Goal: Task Accomplishment & Management: Manage account settings

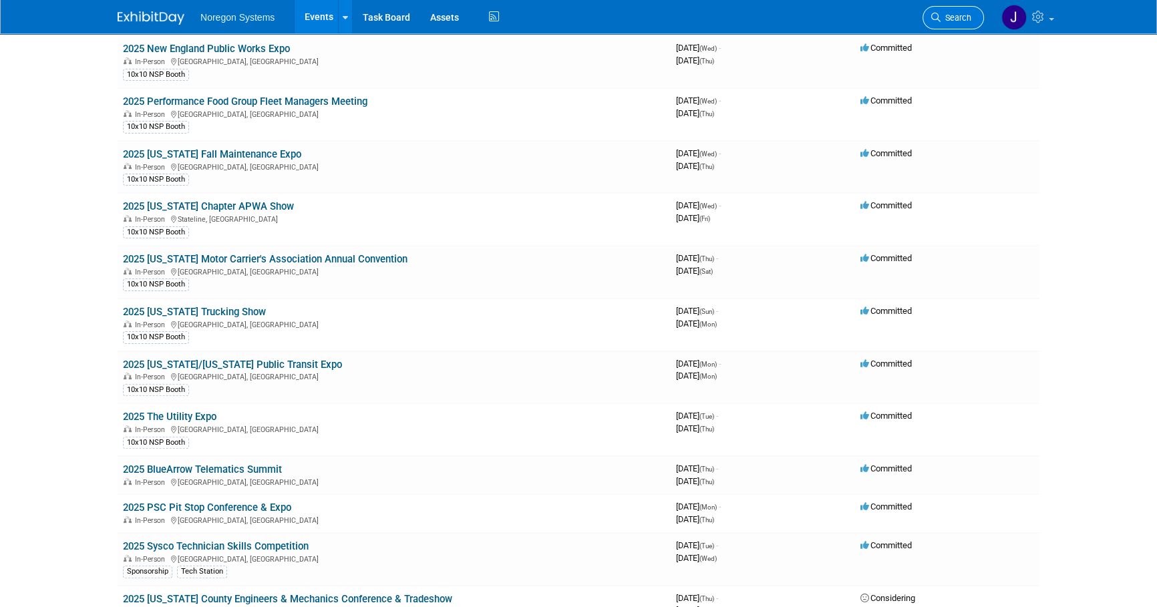
click at [977, 17] on link "Search" at bounding box center [953, 17] width 61 height 23
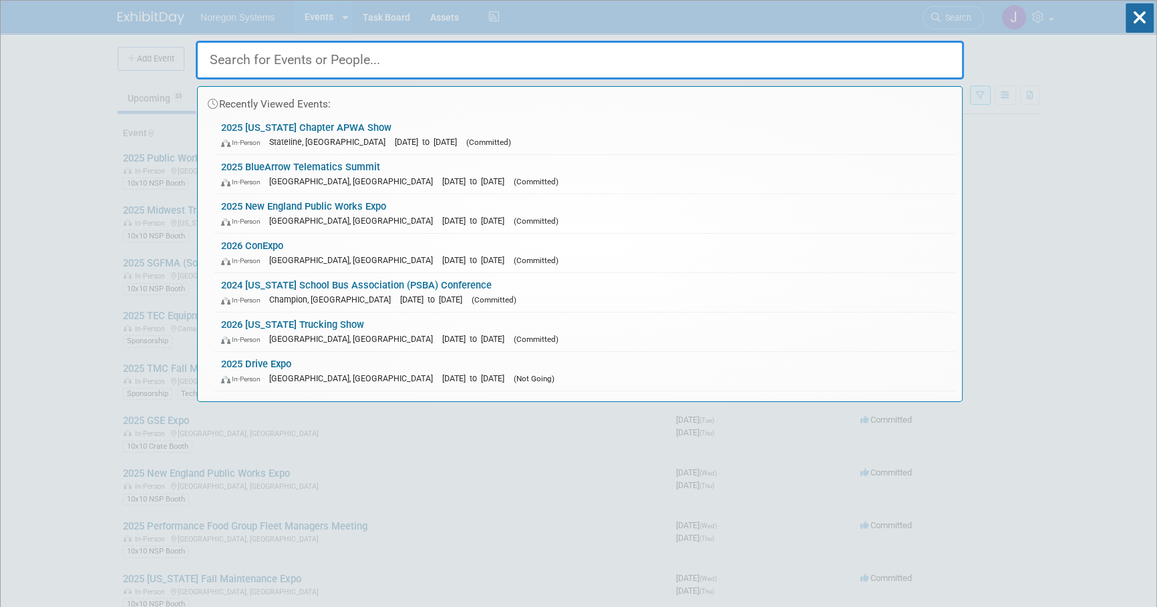
click at [749, 60] on input "text" at bounding box center [580, 60] width 768 height 39
paste input "Joseph Lerma"
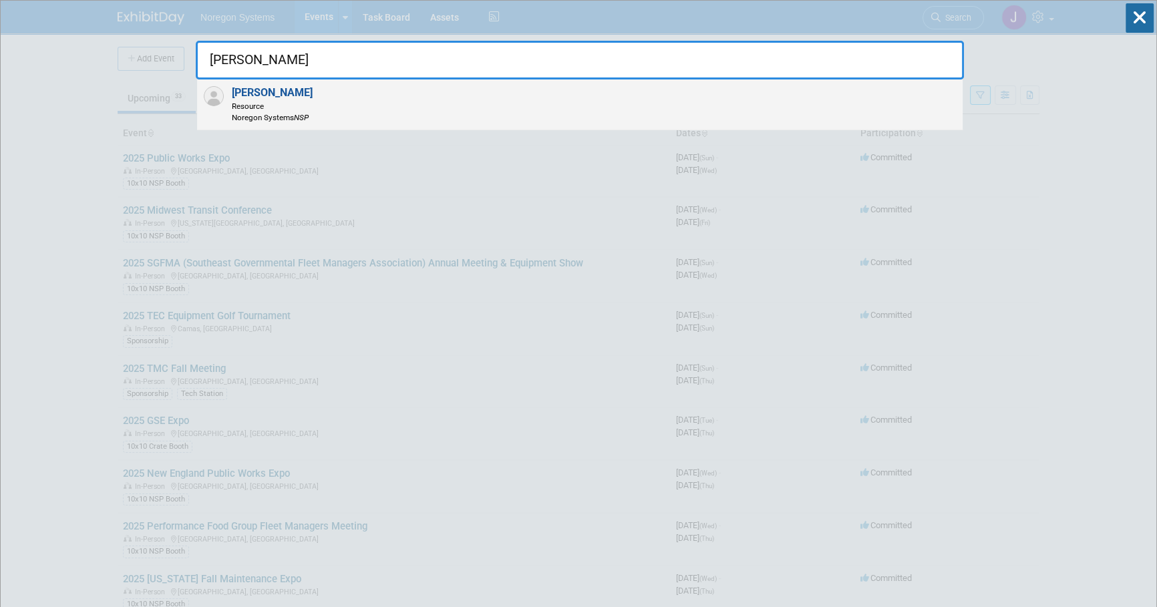
type input "[PERSON_NAME]"
click at [282, 90] on strong "[PERSON_NAME]" at bounding box center [272, 92] width 81 height 13
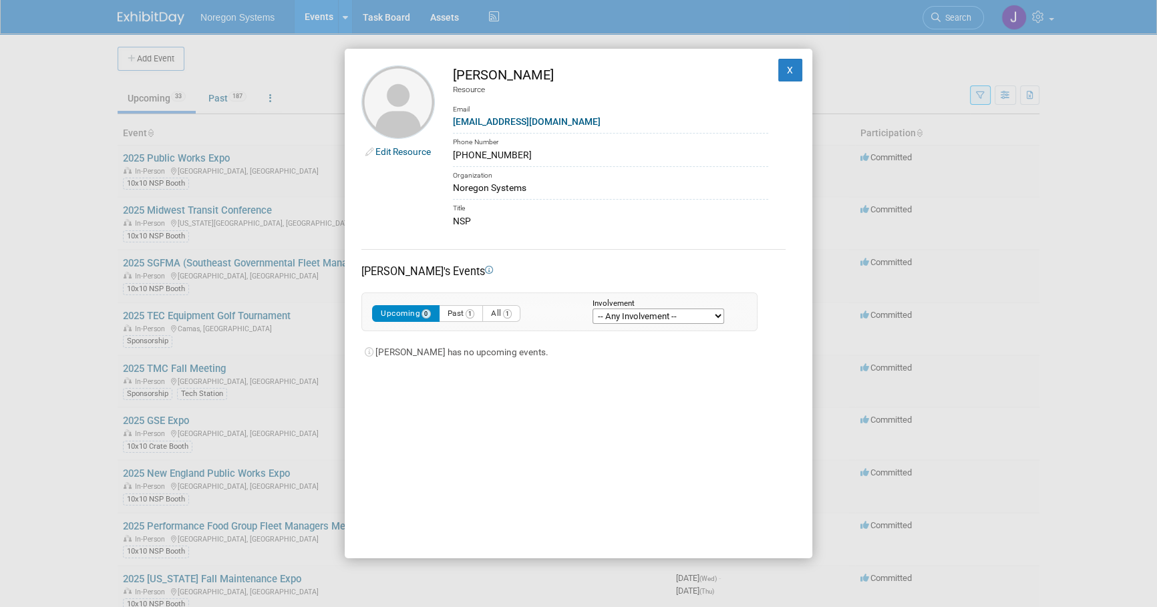
click at [402, 150] on link "Edit Resource" at bounding box center [402, 151] width 55 height 11
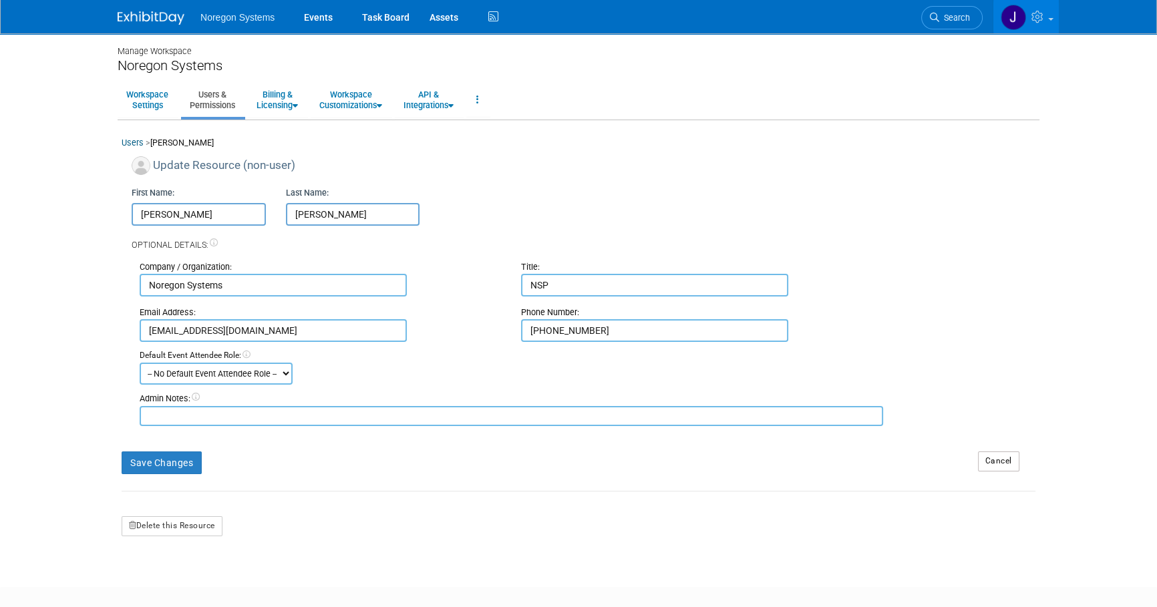
click at [140, 217] on input "Joseph" at bounding box center [199, 214] width 134 height 23
type input "Z-Joseph"
click at [186, 452] on button "Save Changes" at bounding box center [162, 463] width 80 height 23
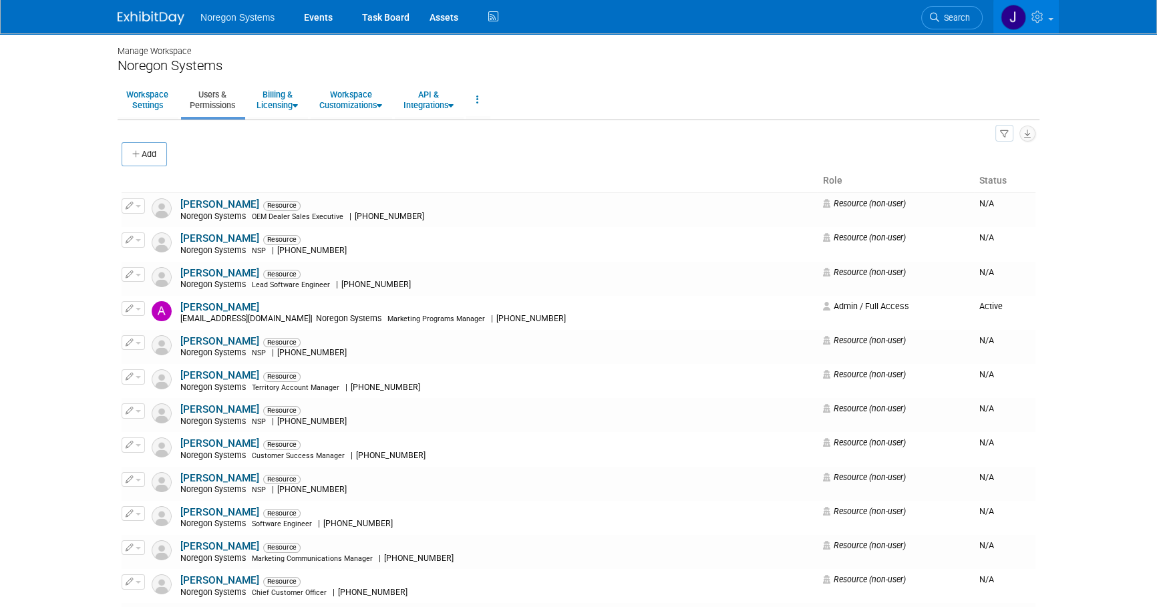
click at [143, 13] on img at bounding box center [151, 17] width 67 height 13
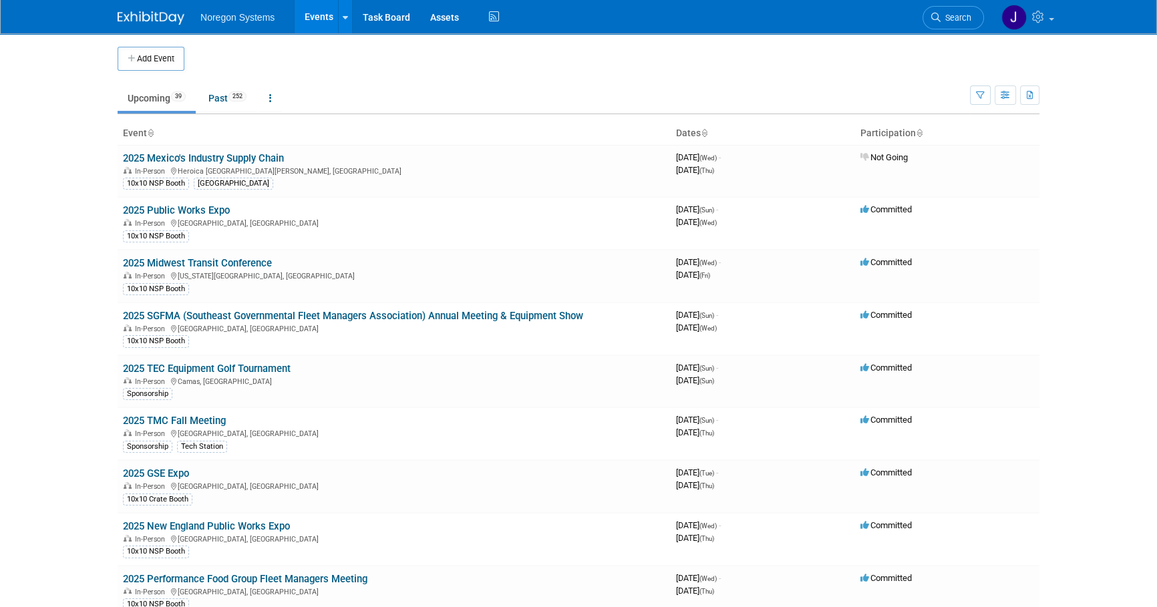
drag, startPoint x: 227, startPoint y: 258, endPoint x: 388, endPoint y: 323, distance: 173.0
click at [229, 259] on link "2025 Midwest Transit Conference" at bounding box center [197, 263] width 149 height 12
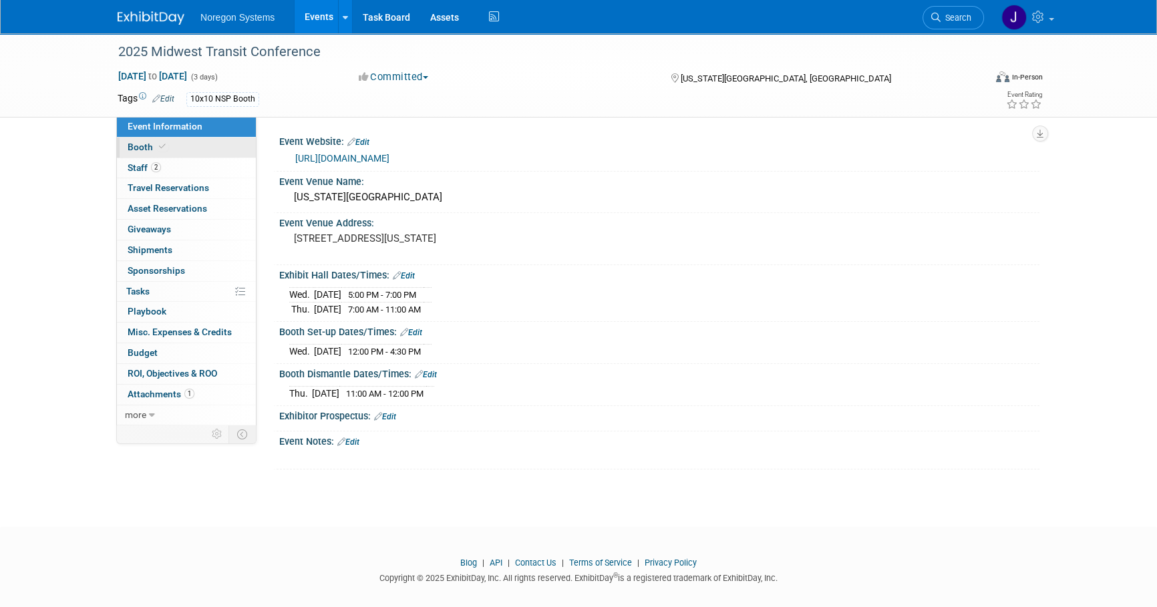
click at [184, 153] on link "Booth" at bounding box center [186, 148] width 139 height 20
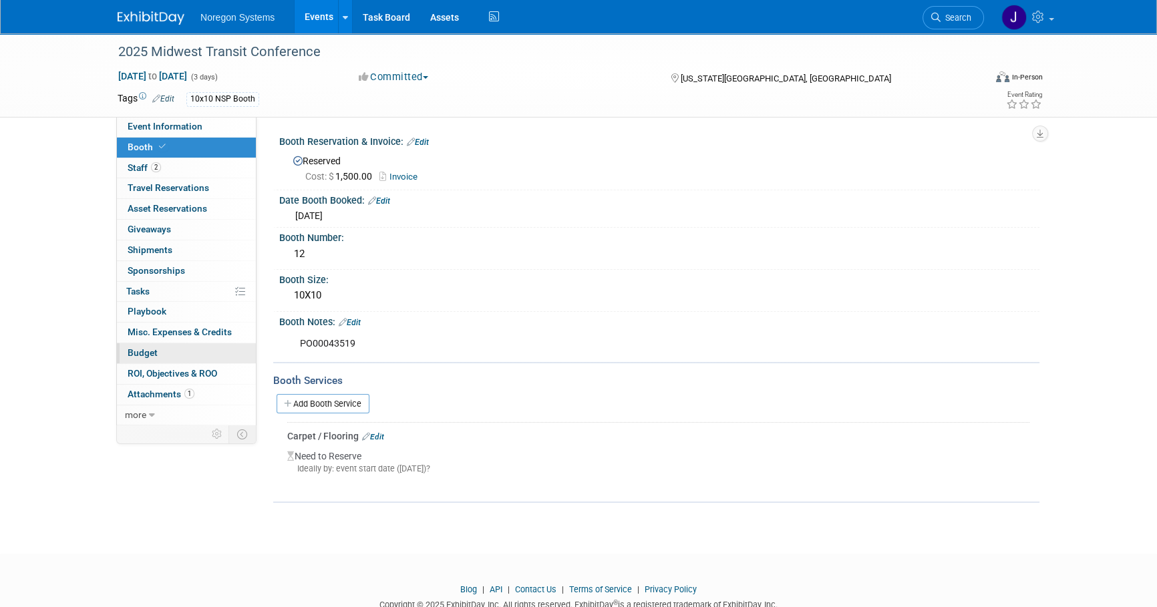
click at [177, 351] on link "Budget" at bounding box center [186, 353] width 139 height 20
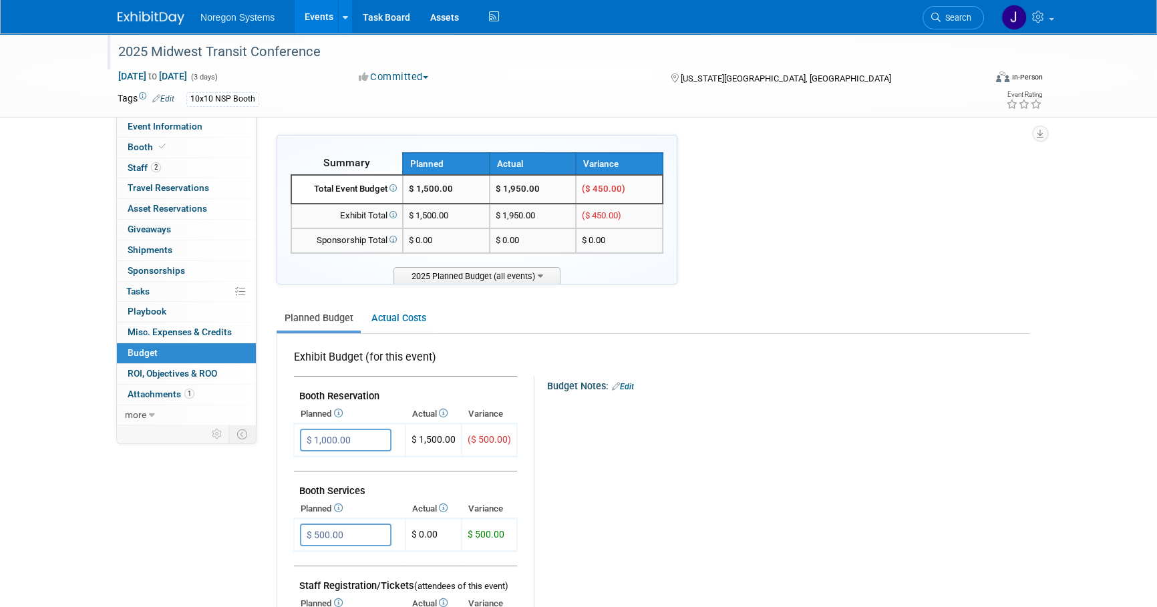
drag, startPoint x: 318, startPoint y: 53, endPoint x: 156, endPoint y: 49, distance: 161.7
click at [156, 49] on div "2025 Midwest Transit Conference" at bounding box center [539, 52] width 851 height 24
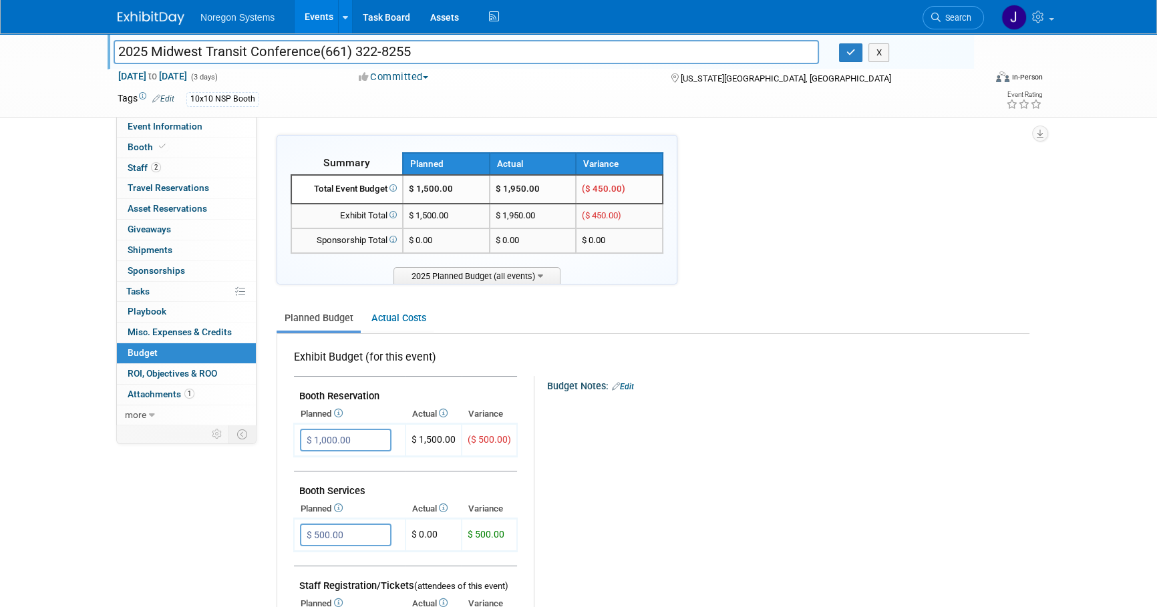
drag, startPoint x: 416, startPoint y: 51, endPoint x: 425, endPoint y: 52, distance: 9.4
click at [416, 51] on input "2025 Midwest Transit Conference(661) 322-8255" at bounding box center [467, 51] width 706 height 23
drag, startPoint x: 425, startPoint y: 52, endPoint x: 320, endPoint y: 59, distance: 105.2
click at [320, 59] on input "2025 Midwest Transit Conference(661) 322-8255" at bounding box center [467, 51] width 706 height 23
drag, startPoint x: 327, startPoint y: 55, endPoint x: 13, endPoint y: 38, distance: 313.8
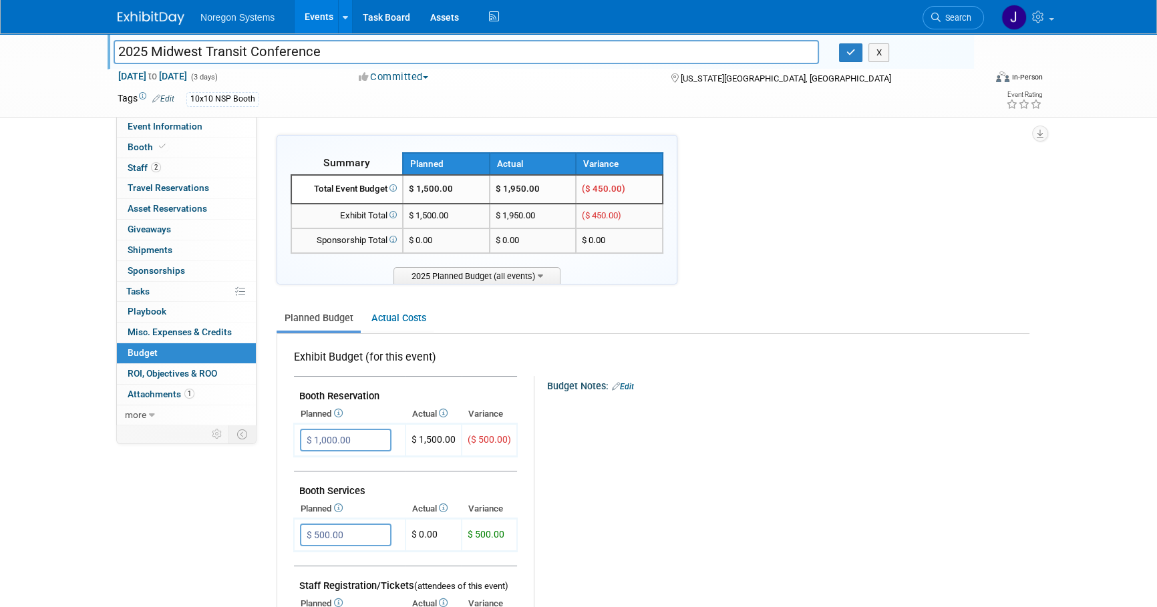
click at [13, 38] on div "2025 Midwest Transit Conference 2025 Midwest Transit Conference X Sep 3, 2025 t…" at bounding box center [578, 75] width 1157 height 84
type input "2025 Midwest Transit Conference"
click at [187, 131] on span "Event Information" at bounding box center [165, 126] width 75 height 11
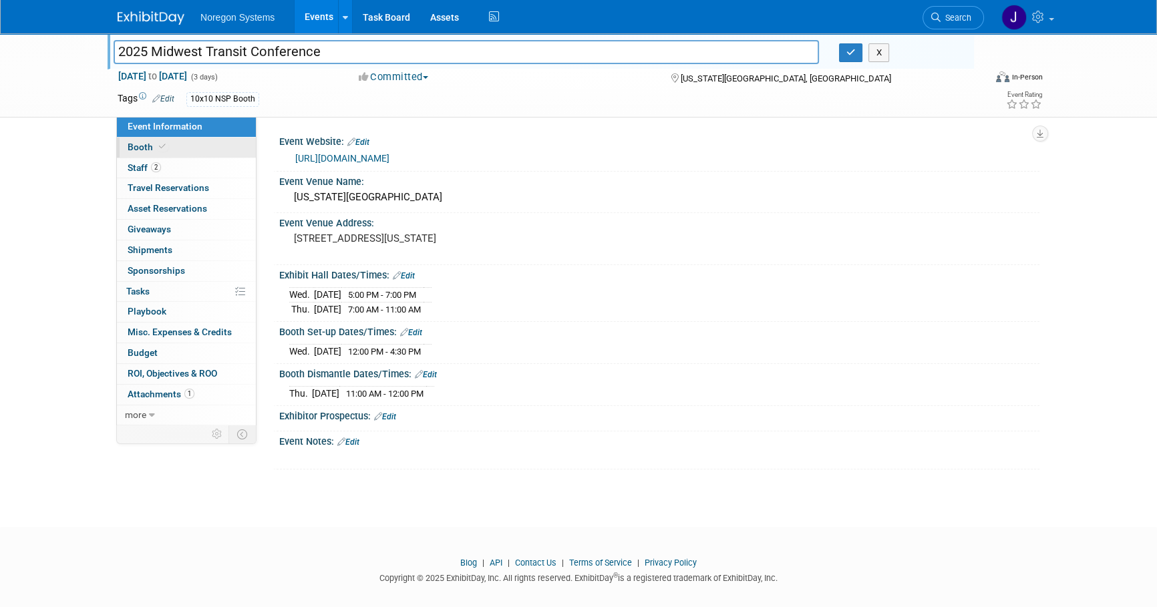
click at [218, 143] on link "Booth" at bounding box center [186, 148] width 139 height 20
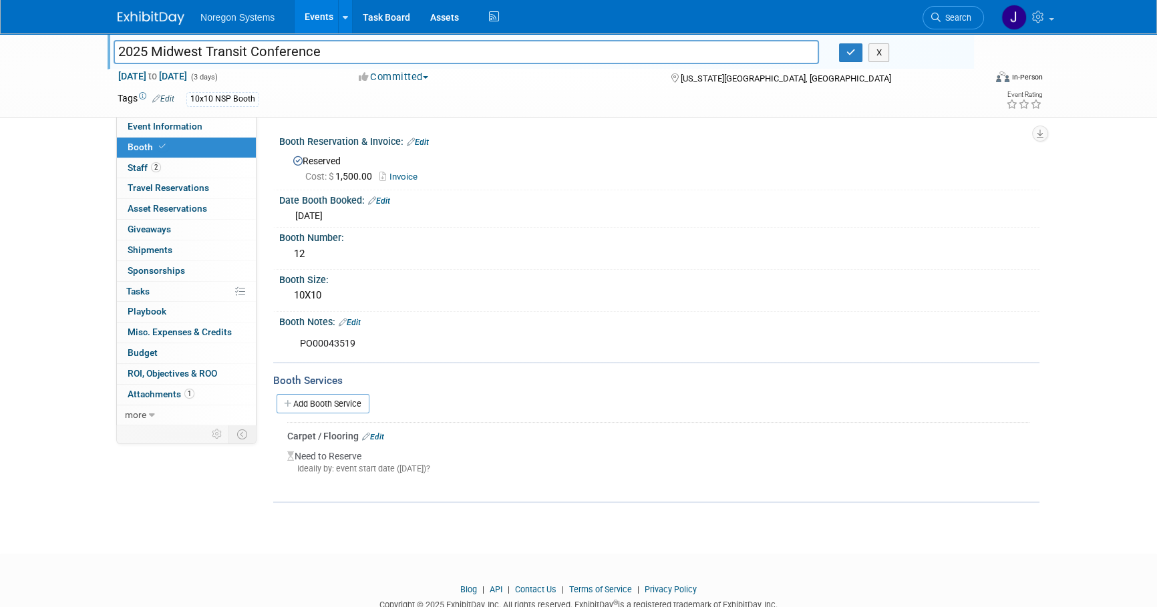
click at [378, 432] on link "Edit" at bounding box center [373, 436] width 22 height 9
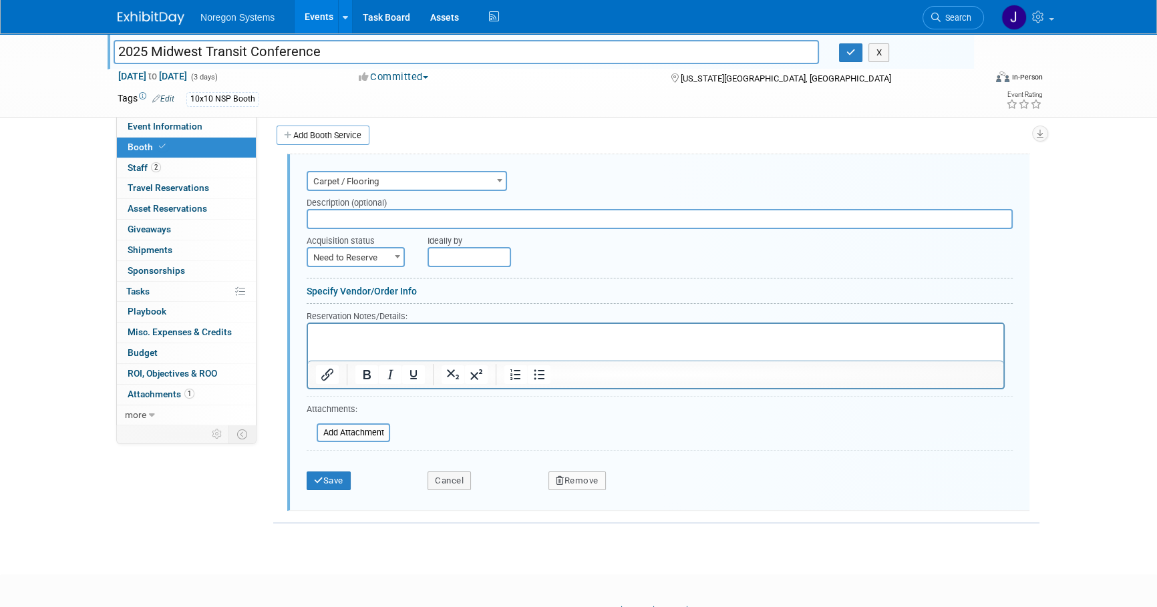
click at [595, 482] on button "Remove" at bounding box center [577, 481] width 57 height 19
click at [650, 491] on link "Yes" at bounding box center [651, 492] width 39 height 21
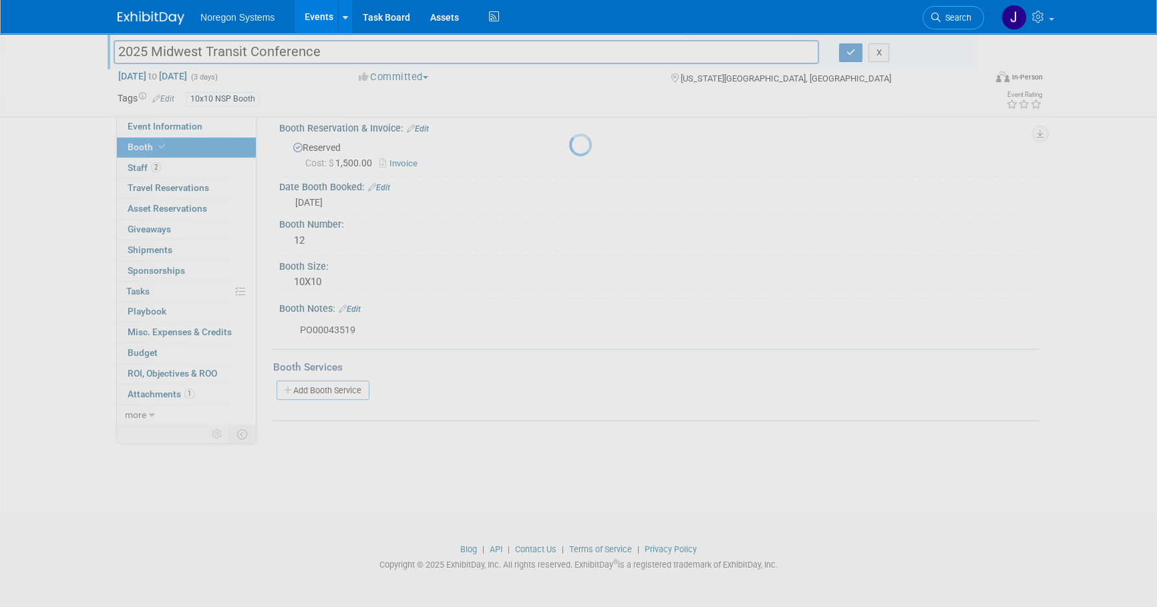
scroll to position [13, 0]
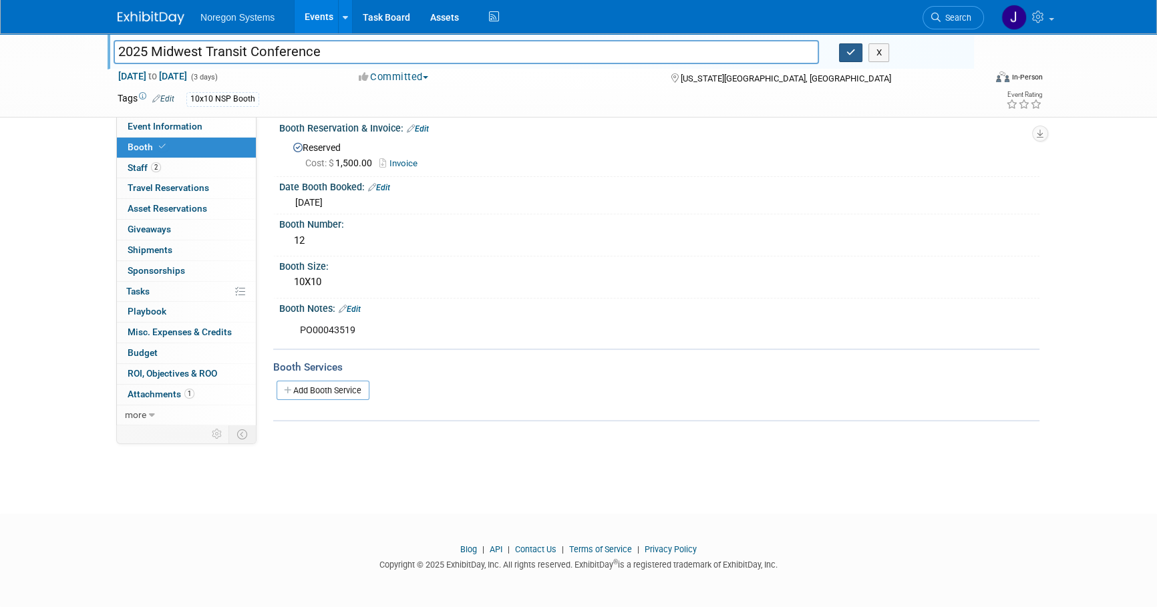
click at [847, 57] on button "button" at bounding box center [851, 52] width 24 height 19
